Goal: Task Accomplishment & Management: Manage account settings

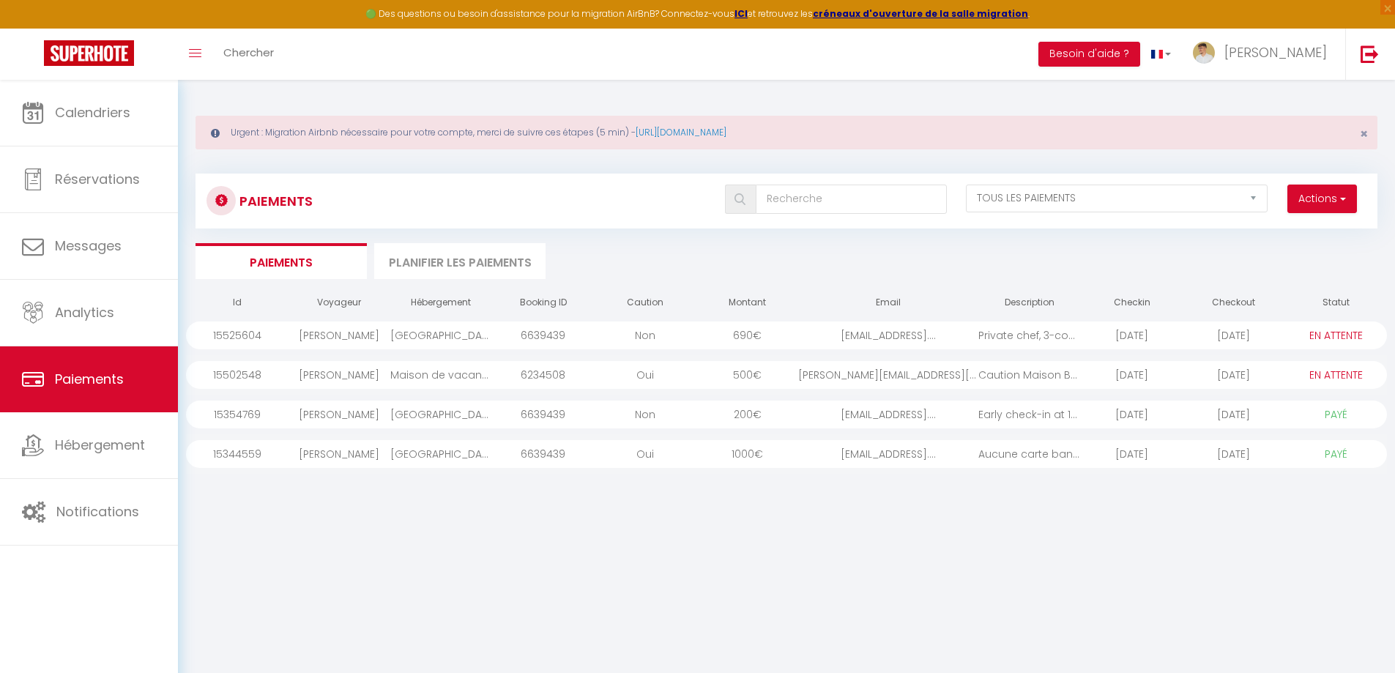
select select "2"
select select "0"
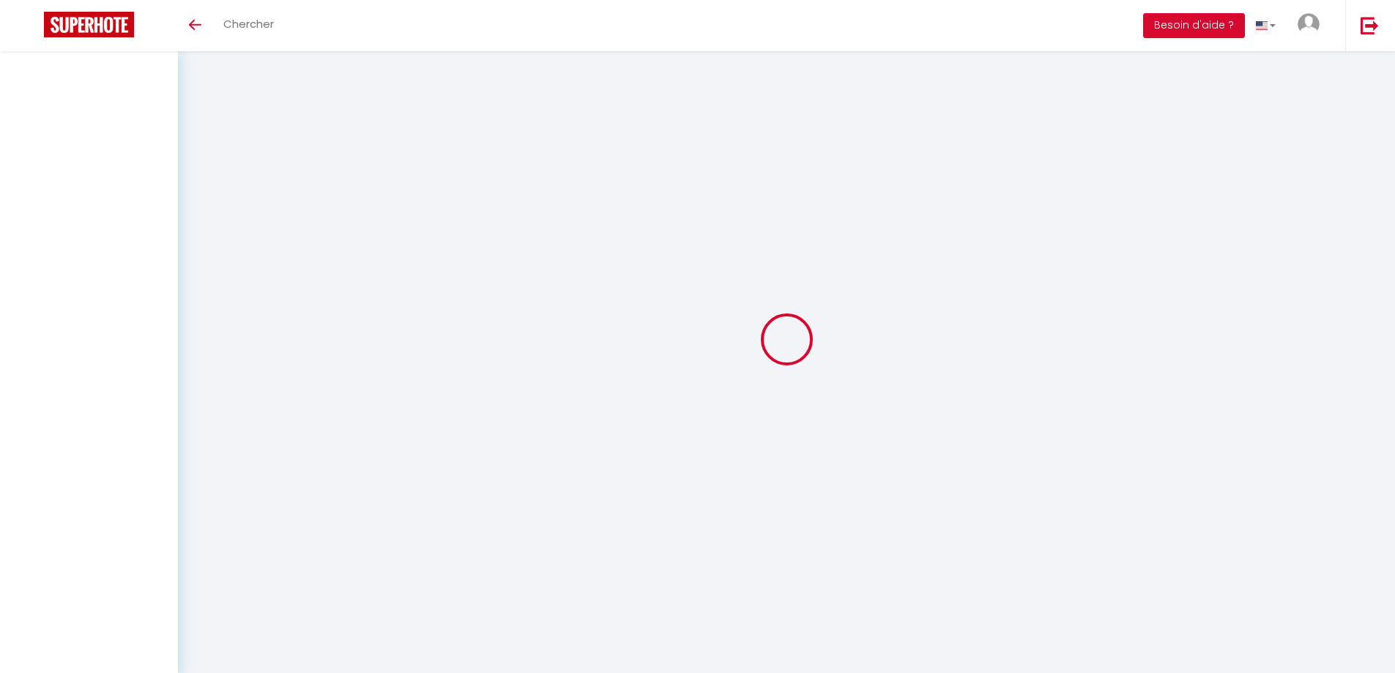
select select "2"
select select "0"
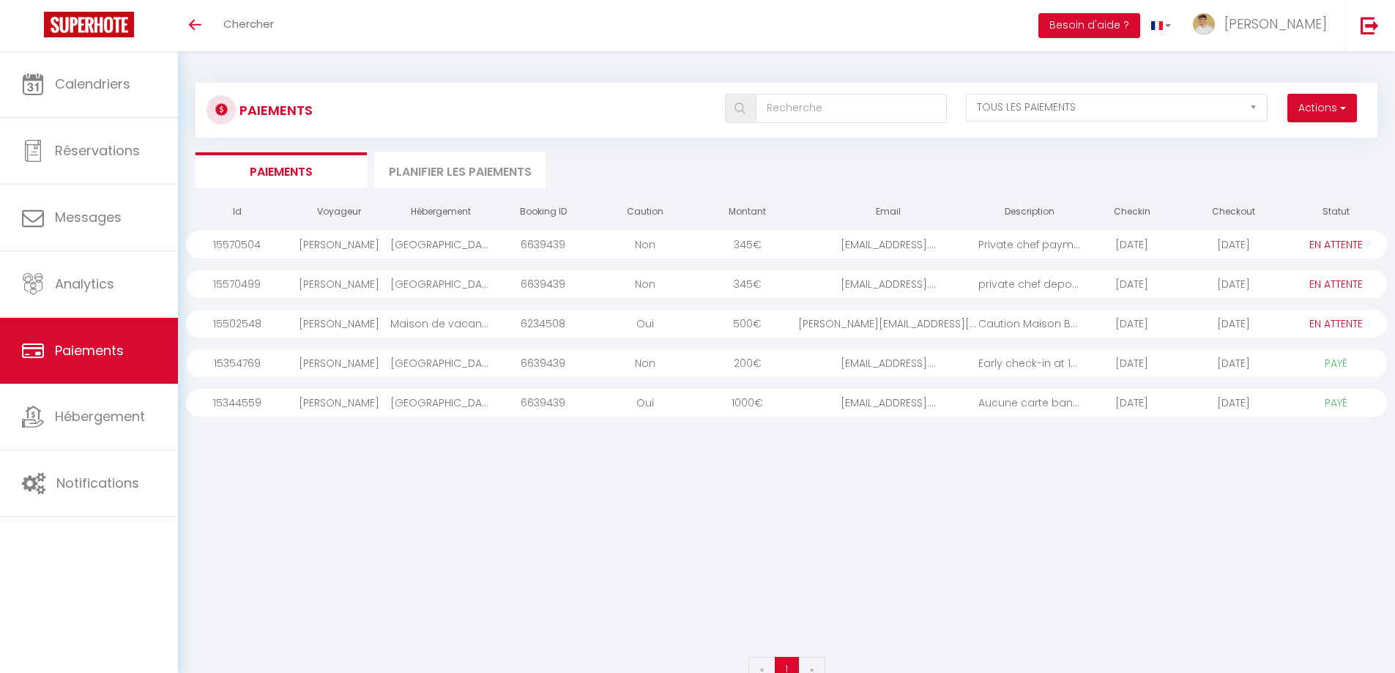
click at [1336, 283] on select "PAYÉ EN ATTENTE" at bounding box center [1335, 284] width 73 height 16
click at [424, 283] on div "[GEOGRAPHIC_DATA]" at bounding box center [441, 284] width 102 height 28
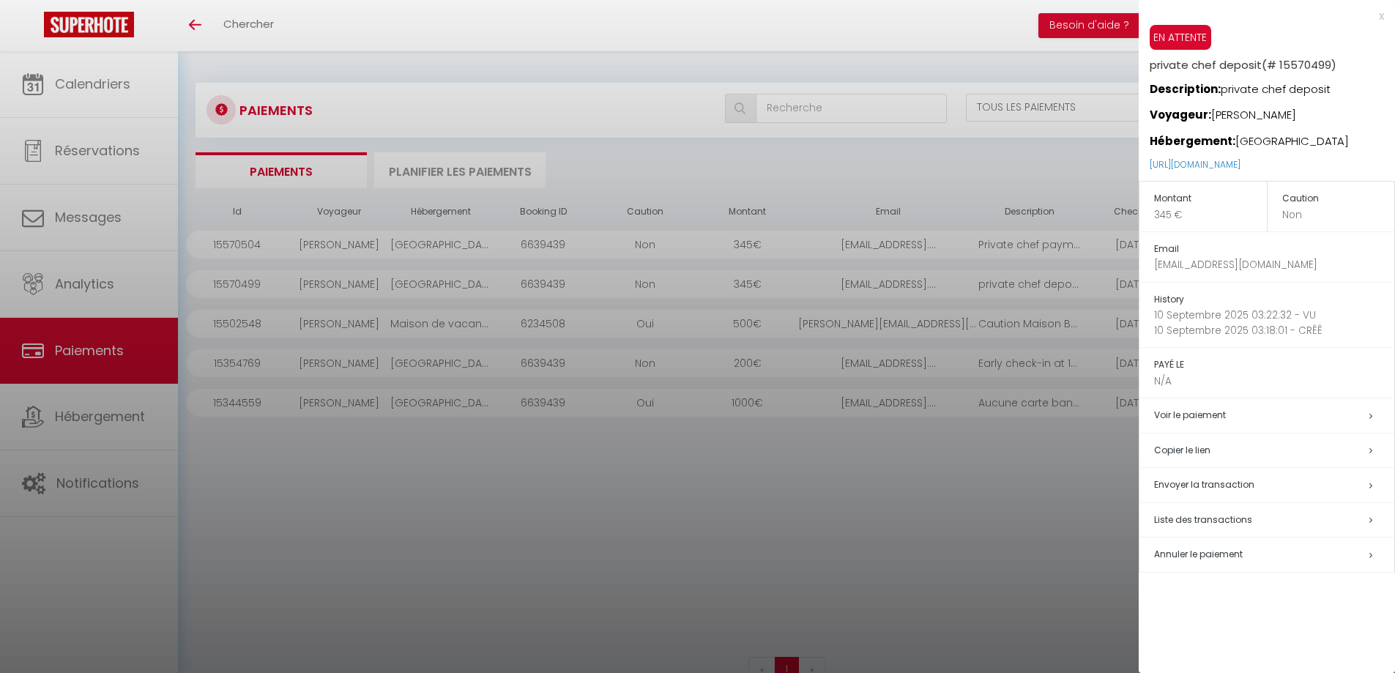
click at [1381, 16] on div "x" at bounding box center [1261, 16] width 245 height 18
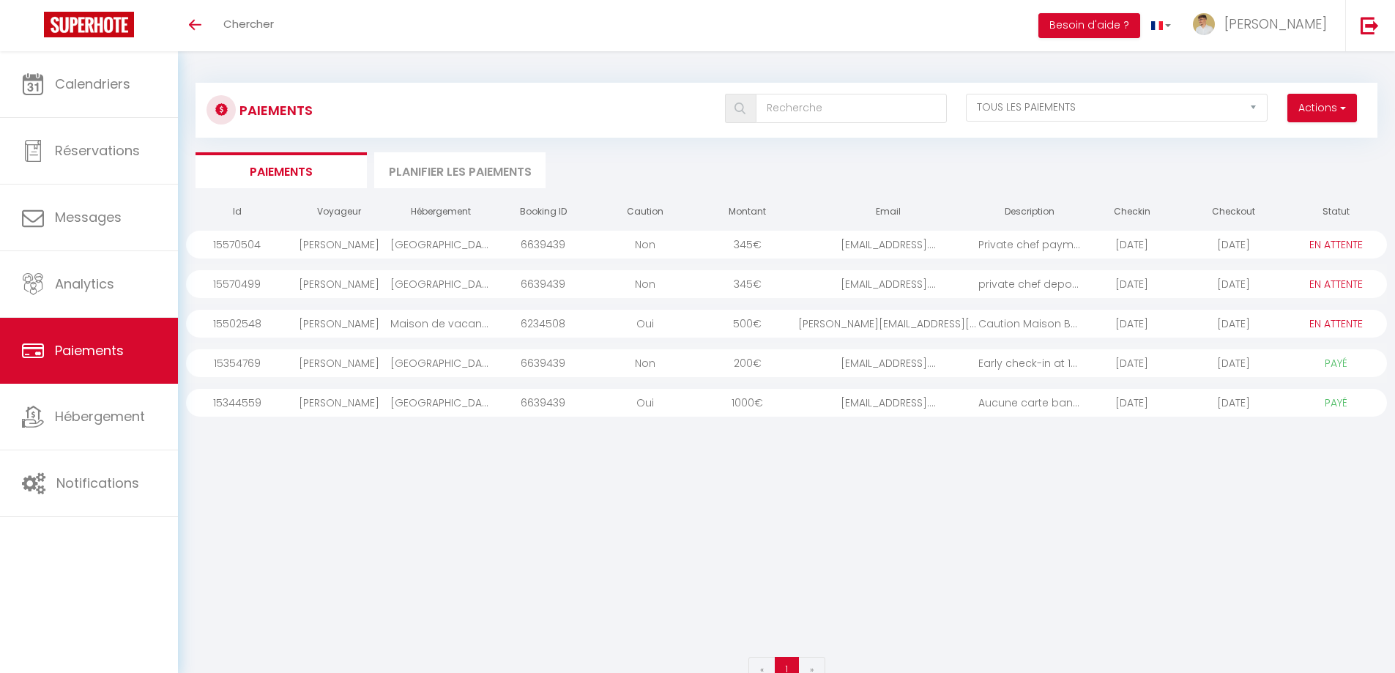
click at [1337, 287] on select "PAYÉ EN ATTENTE" at bounding box center [1335, 284] width 73 height 16
click at [348, 291] on div "[PERSON_NAME]" at bounding box center [339, 284] width 102 height 28
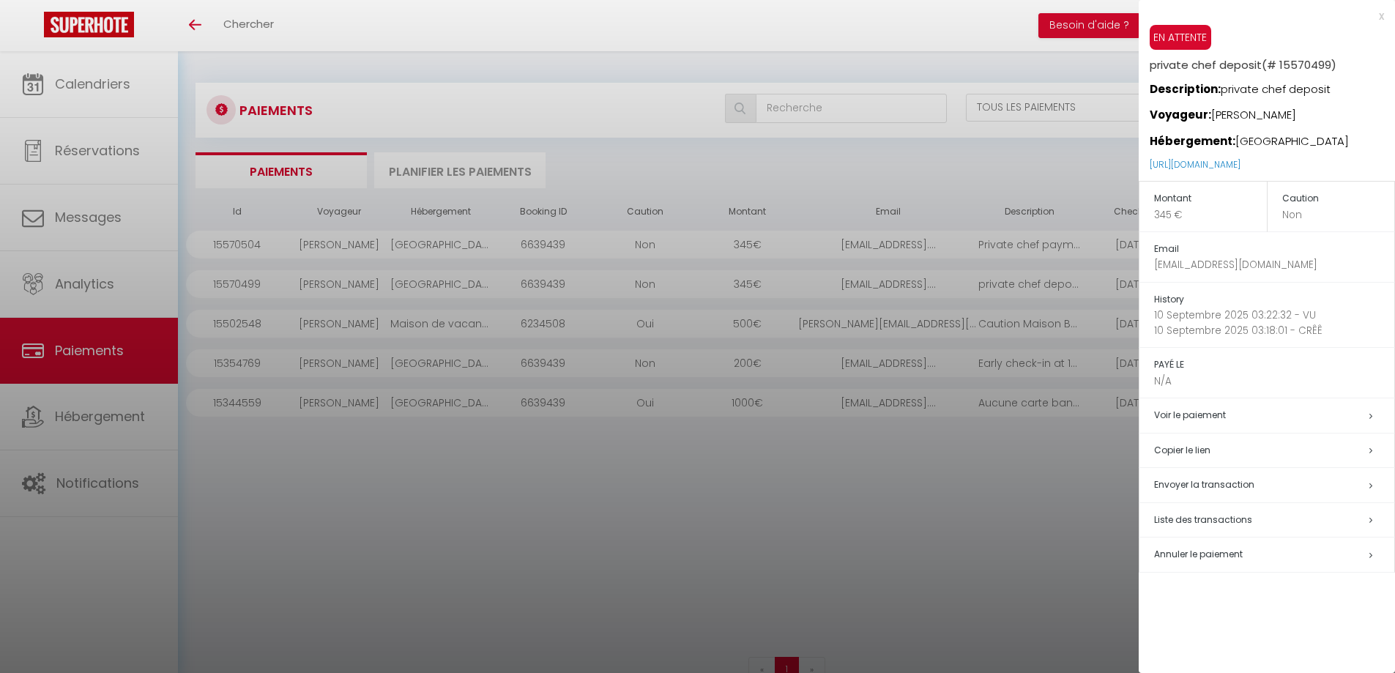
drag, startPoint x: 1379, startPoint y: 18, endPoint x: 1284, endPoint y: 9, distance: 95.6
click at [1379, 18] on div "x" at bounding box center [1261, 16] width 245 height 18
